Goal: Information Seeking & Learning: Learn about a topic

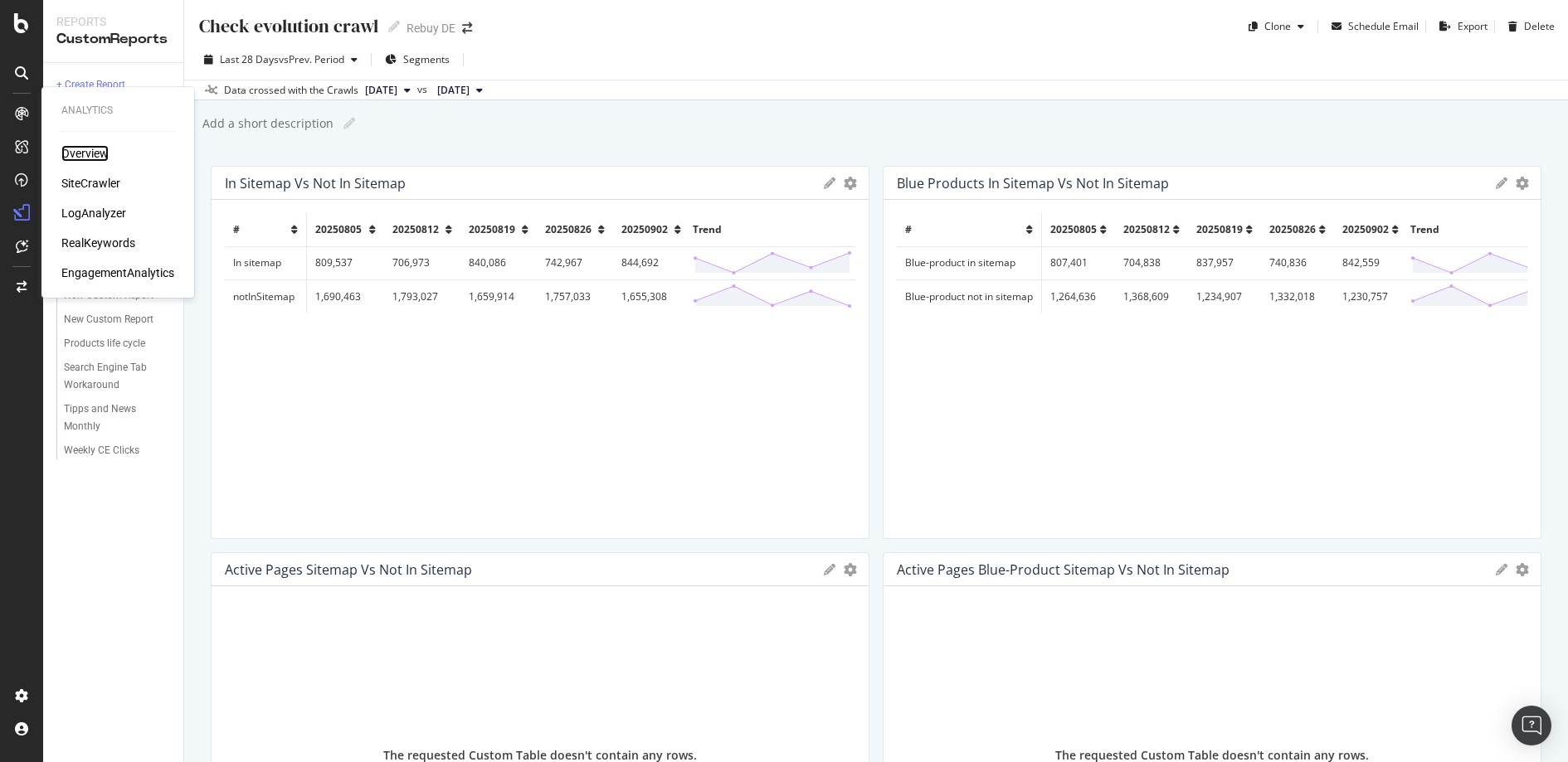
click at [66, 147] on div "Overview" at bounding box center [85, 153] width 47 height 16
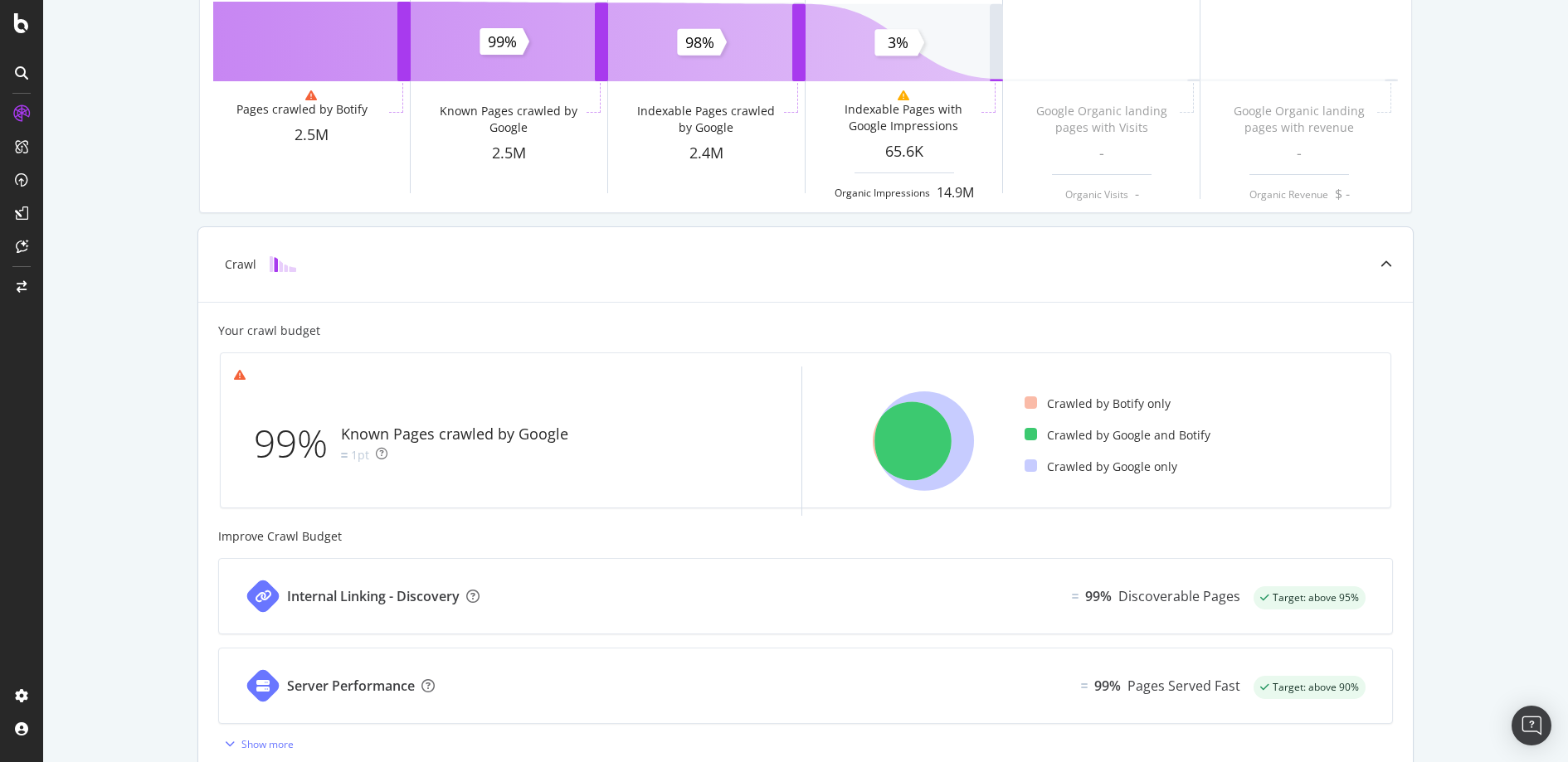
scroll to position [240, 0]
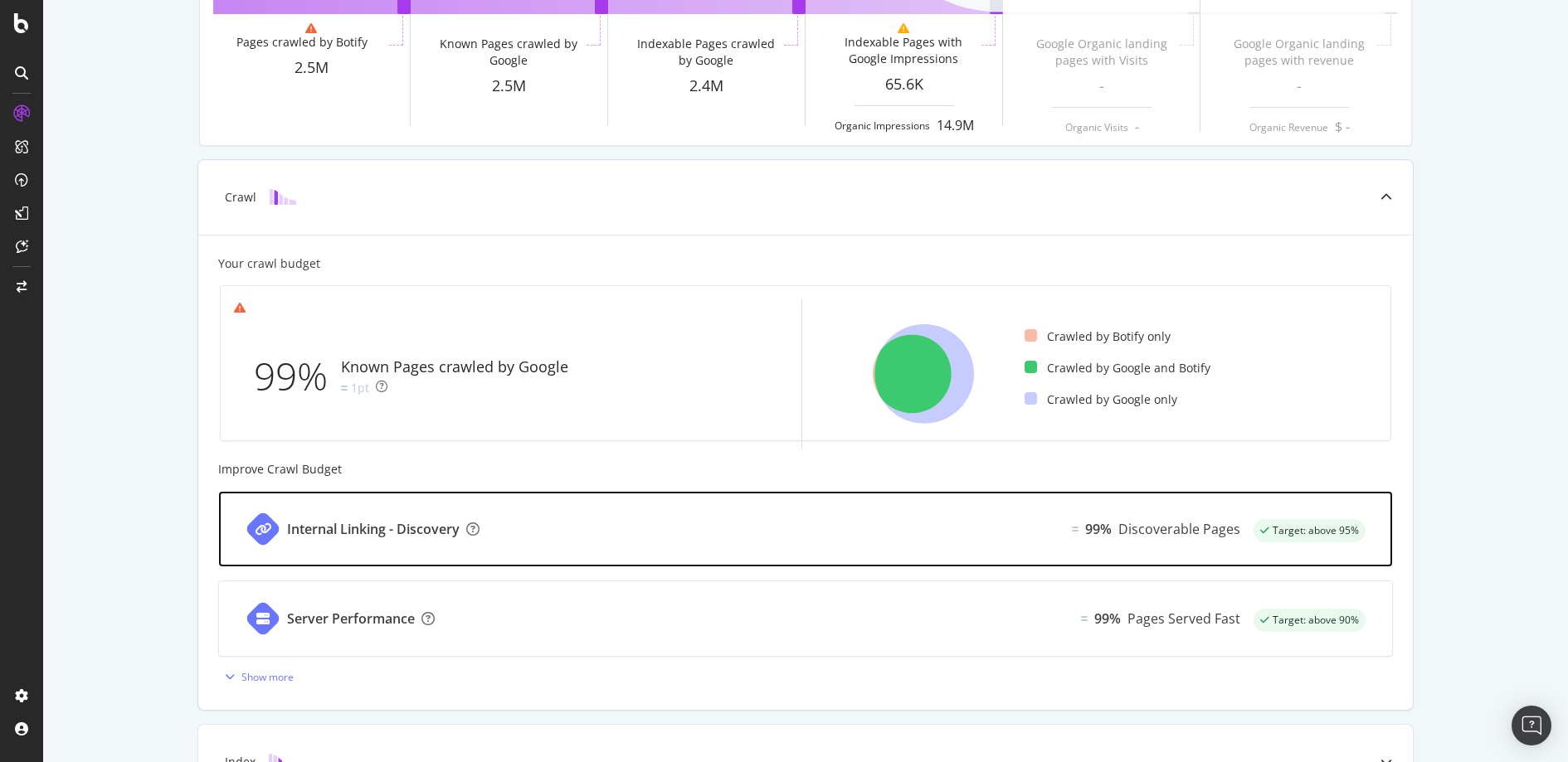
click at [611, 533] on div "Internal Linking - Discovery 99% Discoverable Pages Target: above 95%" at bounding box center [806, 529] width 1173 height 74
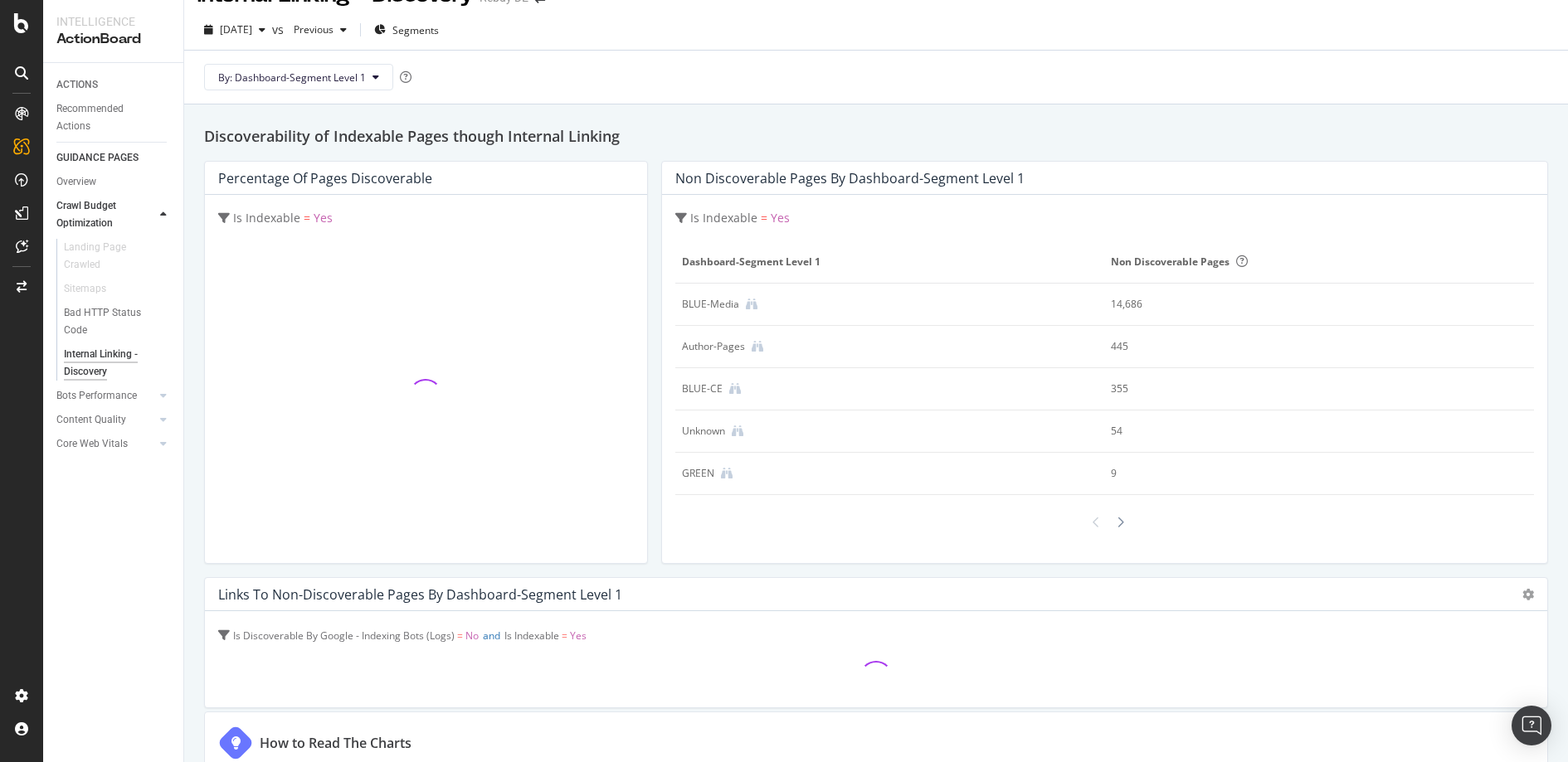
scroll to position [32, 0]
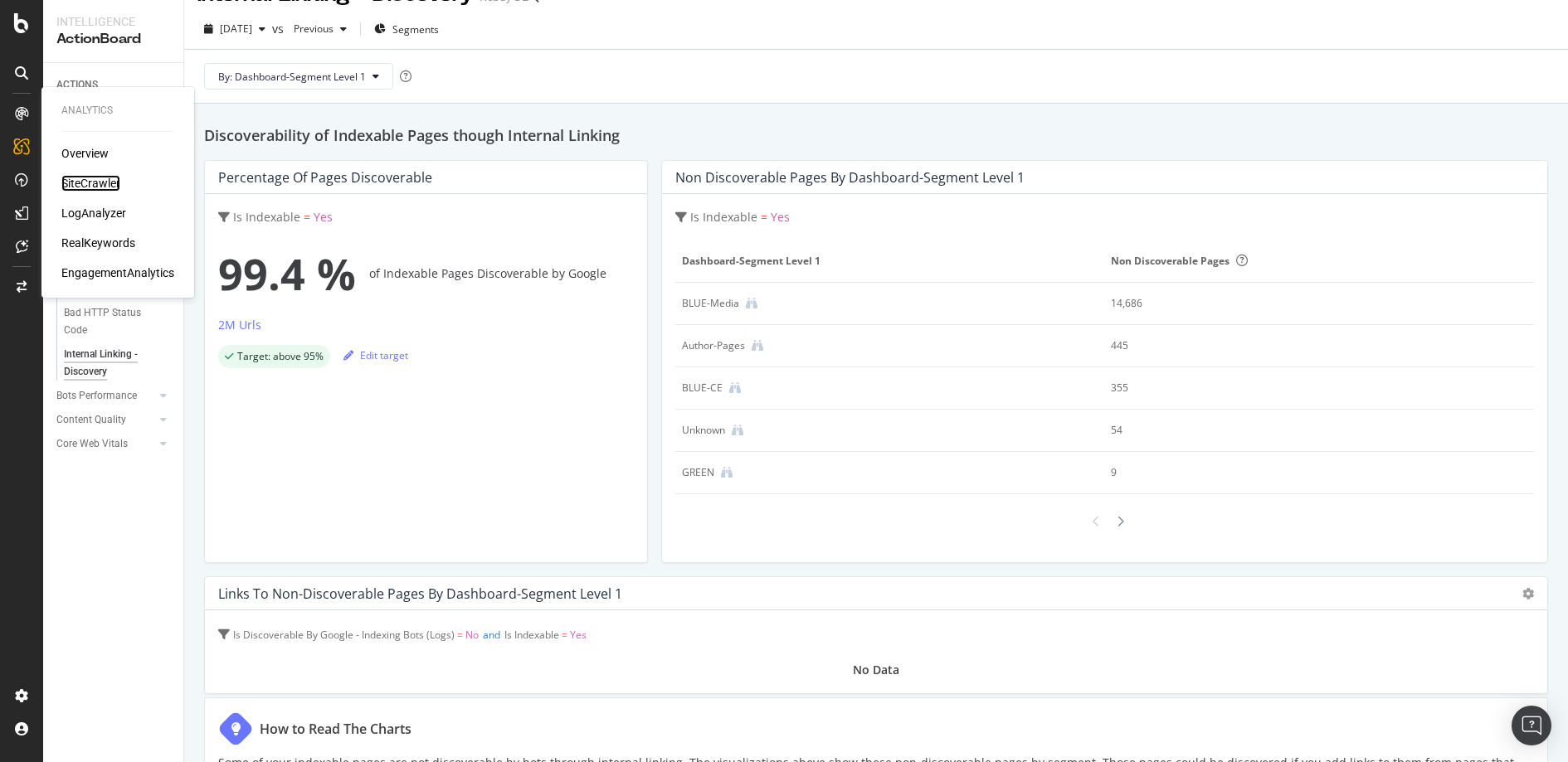
click at [79, 179] on div "SiteCrawler" at bounding box center [91, 183] width 59 height 16
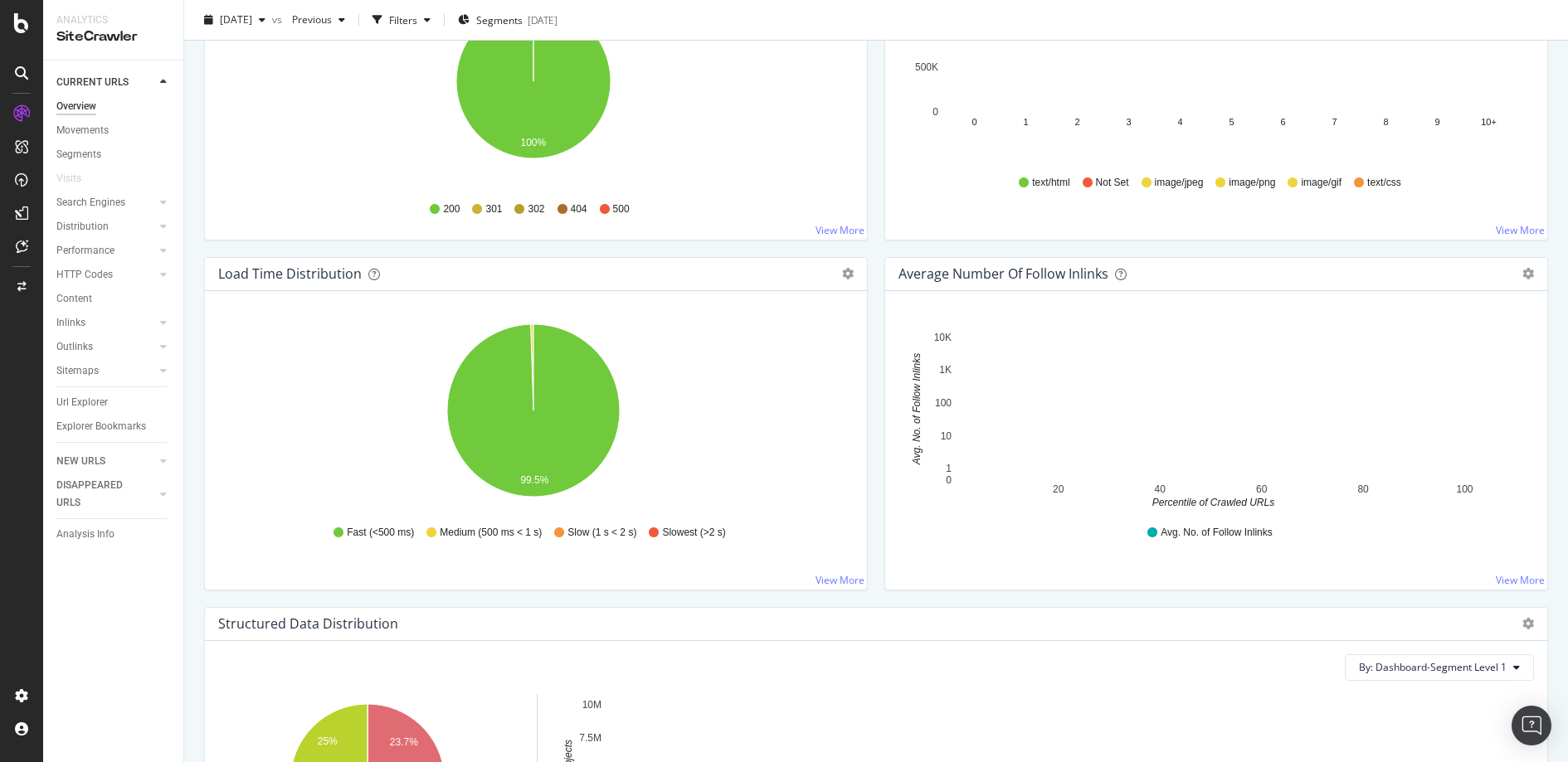
scroll to position [1043, 0]
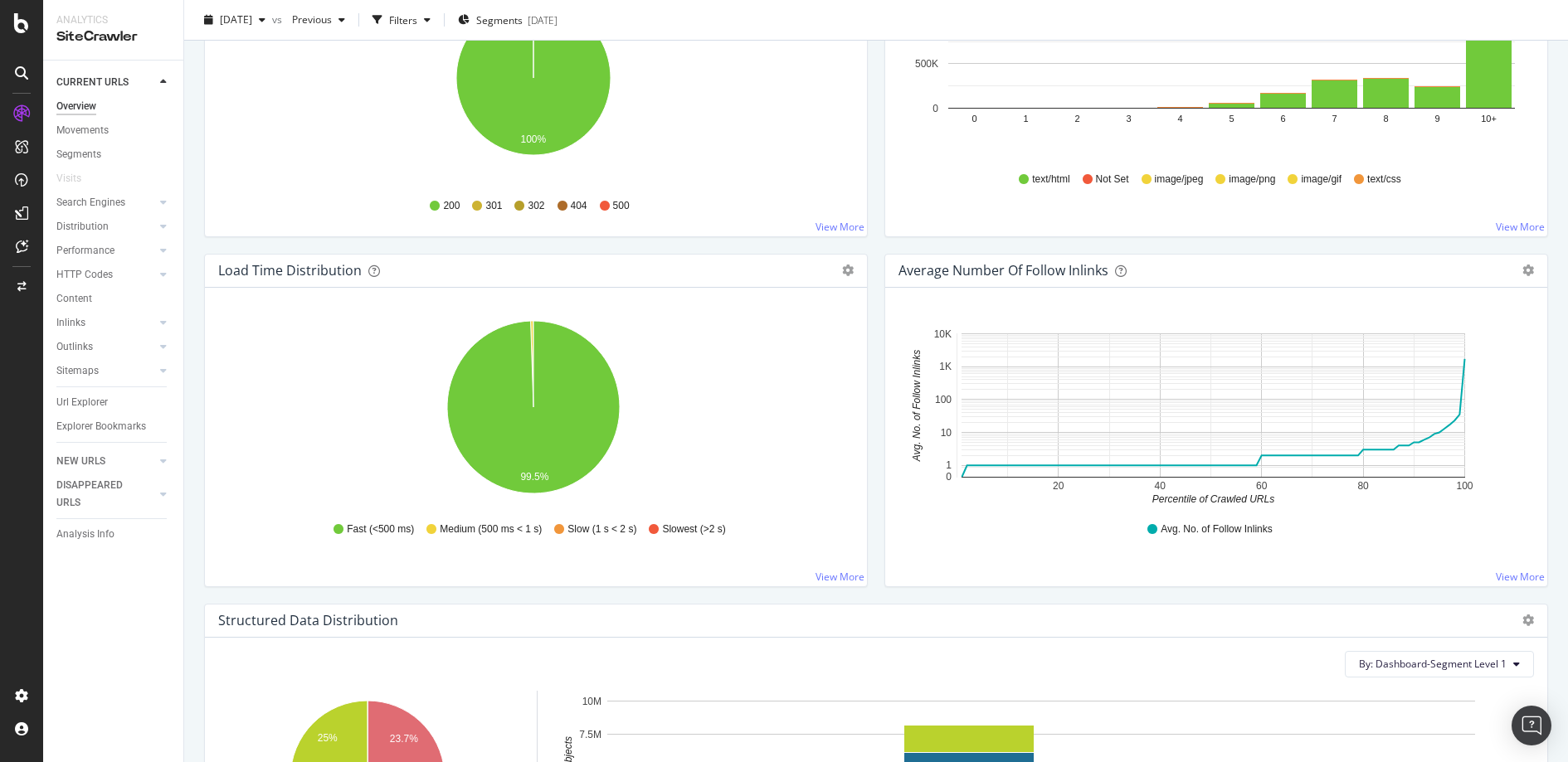
click at [1422, 457] on rect "A chart." at bounding box center [1212, 405] width 503 height 144
